Goal: Transaction & Acquisition: Purchase product/service

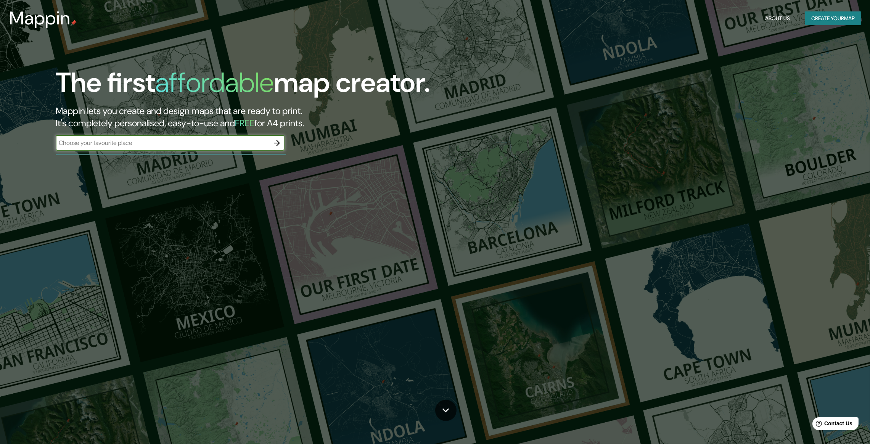
click at [137, 139] on input "text" at bounding box center [163, 143] width 214 height 9
type input "[PERSON_NAME]"
click at [276, 145] on icon "button" at bounding box center [276, 143] width 9 height 9
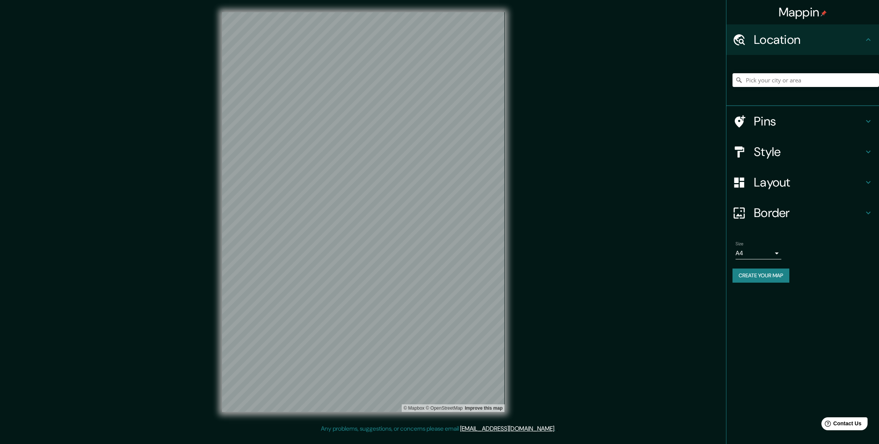
click at [870, 150] on icon at bounding box center [868, 151] width 9 height 9
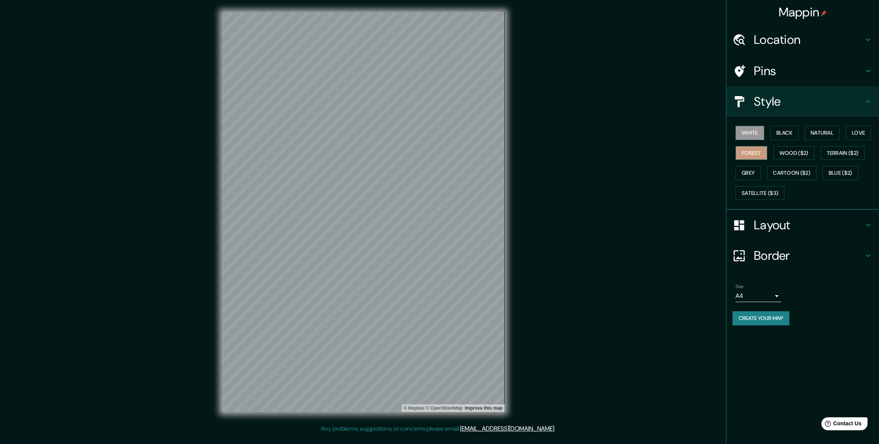
click at [761, 154] on button "Forest" at bounding box center [752, 153] width 32 height 14
click at [775, 154] on button "Wood ($2)" at bounding box center [794, 153] width 41 height 14
click at [844, 155] on button "Terrain ($2)" at bounding box center [843, 153] width 44 height 14
click at [834, 173] on button "Blue ($2)" at bounding box center [841, 173] width 36 height 14
click at [788, 175] on button "Cartoon ($2)" at bounding box center [792, 173] width 50 height 14
